Goal: Task Accomplishment & Management: Manage account settings

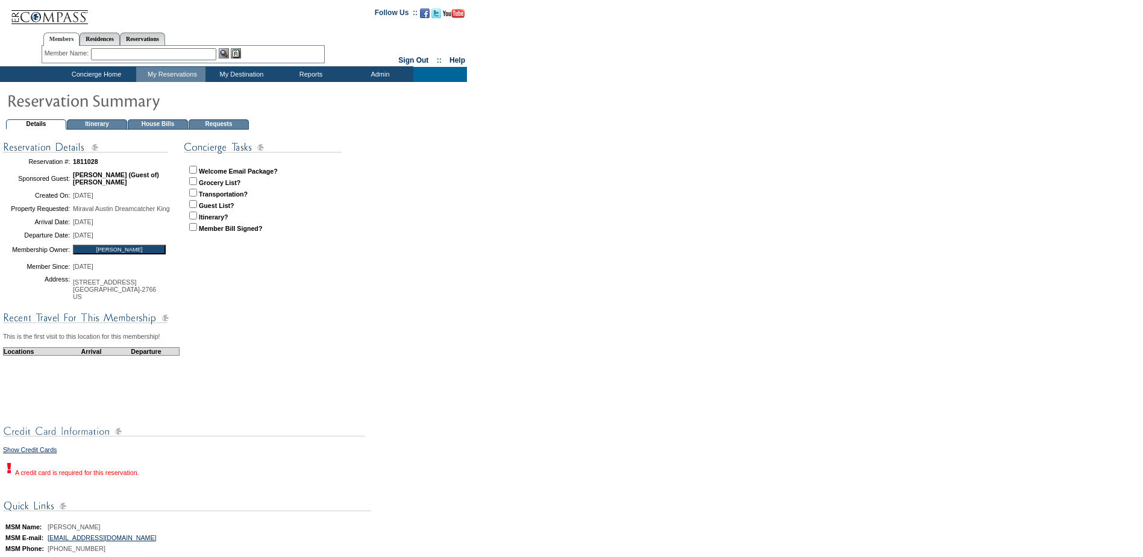
click at [195, 200] on p "Welcome Email Package? Grocery List? Transportation? Guest List? Itinerary? Mem…" at bounding box center [277, 202] width 186 height 82
click at [195, 204] on input "checkbox" at bounding box center [193, 204] width 8 height 8
checkbox input "true"
click at [193, 218] on input "checkbox" at bounding box center [193, 216] width 8 height 8
click at [199, 218] on p "Welcome Email Package? Grocery List? Transportation? Guest List? Itinerary? Mem…" at bounding box center [277, 202] width 186 height 82
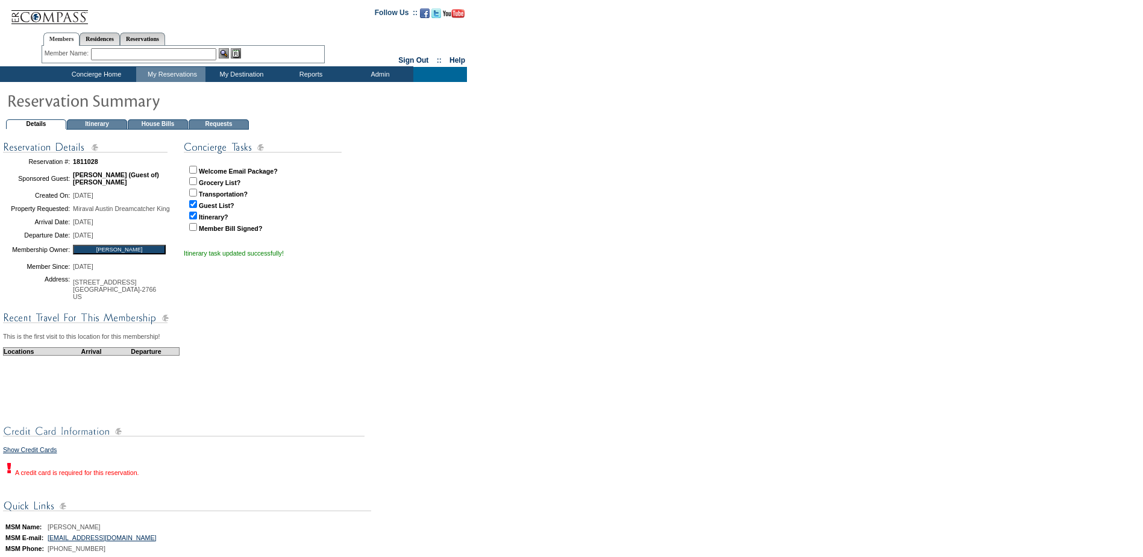
click at [194, 215] on input "checkbox" at bounding box center [193, 216] width 8 height 8
checkbox input "false"
click at [71, 72] on td "Concierge Home" at bounding box center [95, 74] width 83 height 15
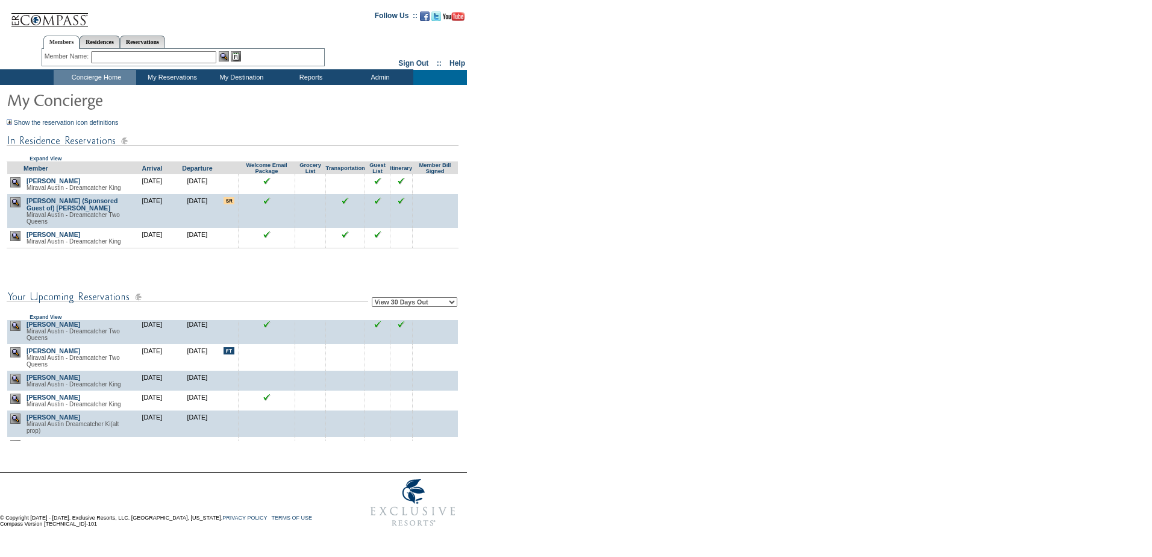
scroll to position [60, 0]
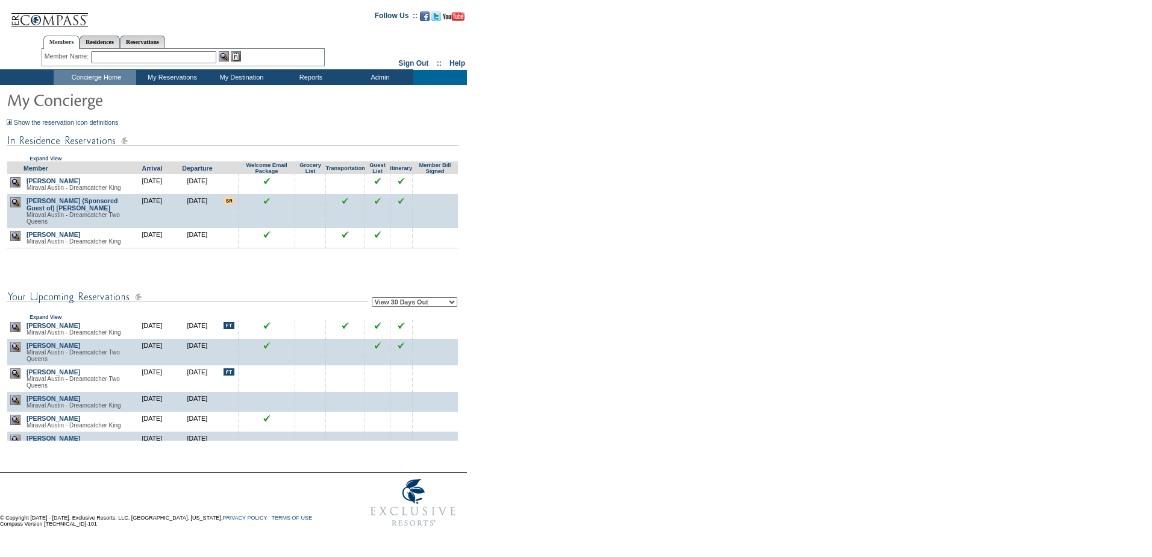
click at [16, 378] on img at bounding box center [15, 373] width 10 height 10
